Goal: Task Accomplishment & Management: Manage account settings

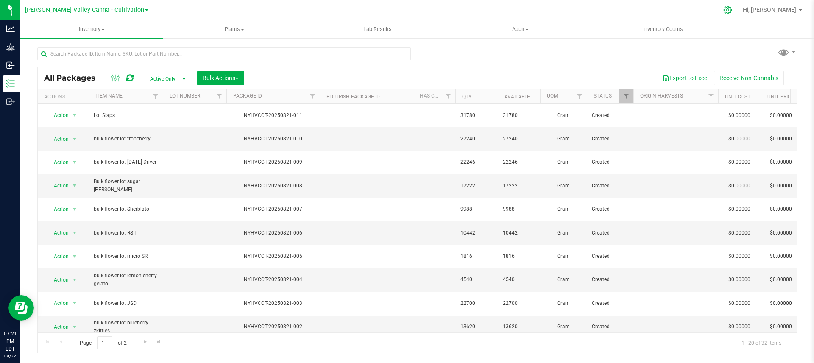
click at [732, 6] on icon at bounding box center [727, 10] width 9 height 9
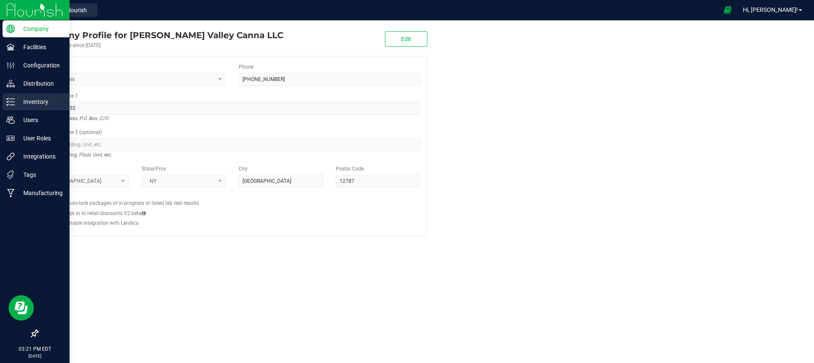
click at [20, 107] on div "Inventory" at bounding box center [36, 101] width 67 height 17
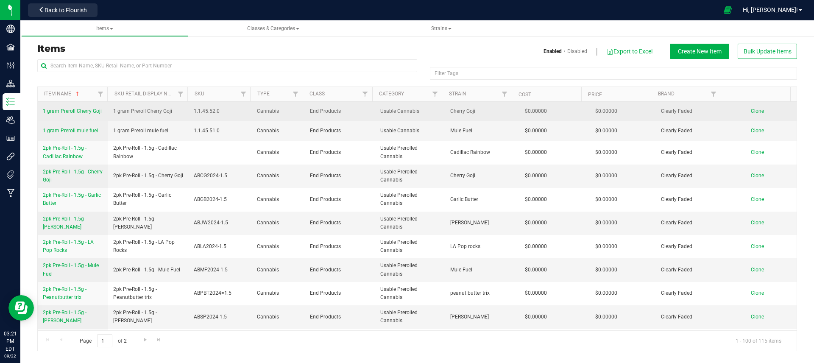
click at [75, 109] on span "1 gram Preroll Cherry Goji" at bounding box center [72, 111] width 59 height 6
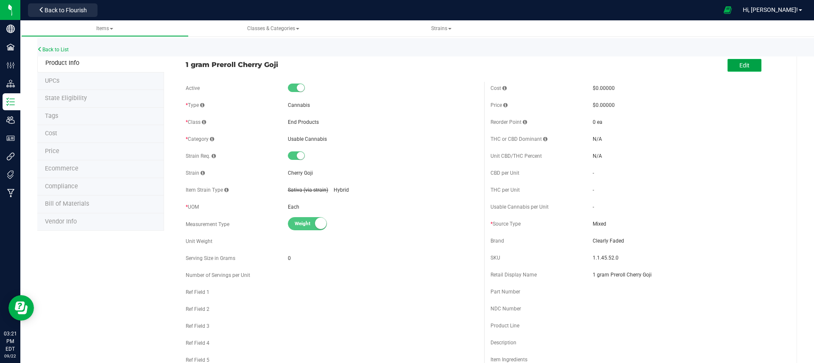
click at [730, 67] on button "Edit" at bounding box center [745, 65] width 34 height 13
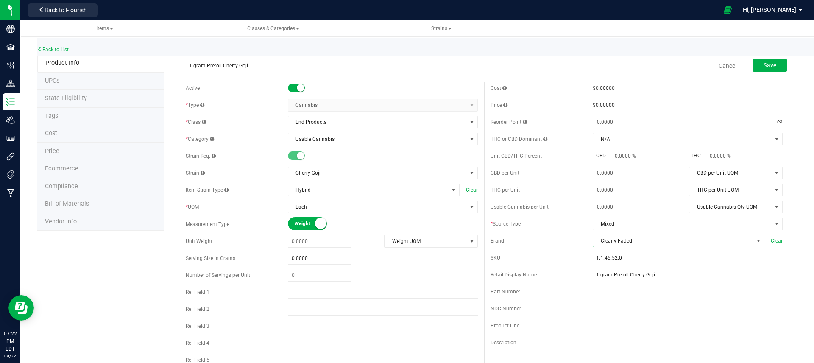
click at [597, 246] on span "Clearly Faded" at bounding box center [673, 241] width 160 height 12
click at [583, 237] on div "Brand" at bounding box center [542, 241] width 102 height 8
click at [719, 66] on link "Cancel" at bounding box center [728, 65] width 18 height 8
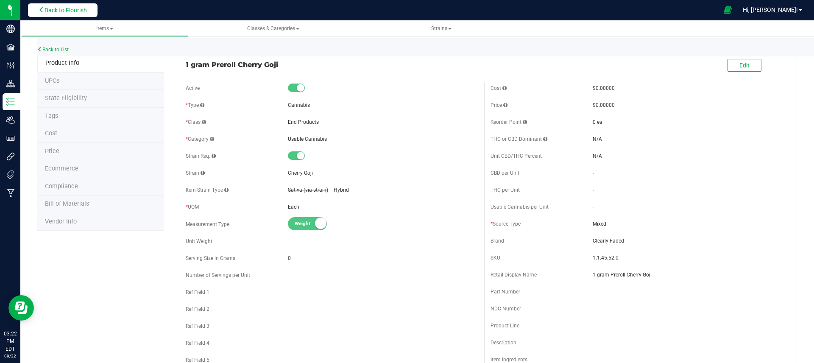
click at [87, 9] on span "Back to Flourish" at bounding box center [66, 10] width 42 height 7
